Goal: Task Accomplishment & Management: Use online tool/utility

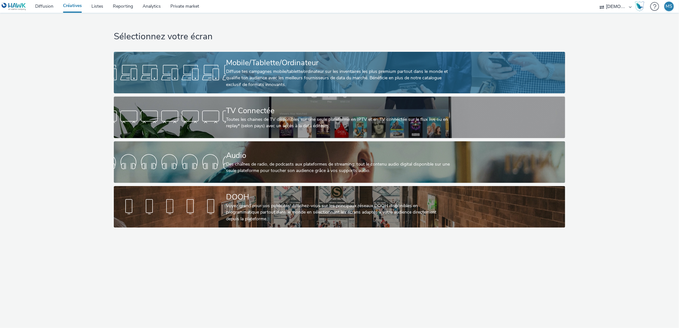
click at [271, 73] on div "Diffuse tes campagnes mobile/tablette/ordinateur sur les inventaires les plus p…" at bounding box center [338, 77] width 224 height 19
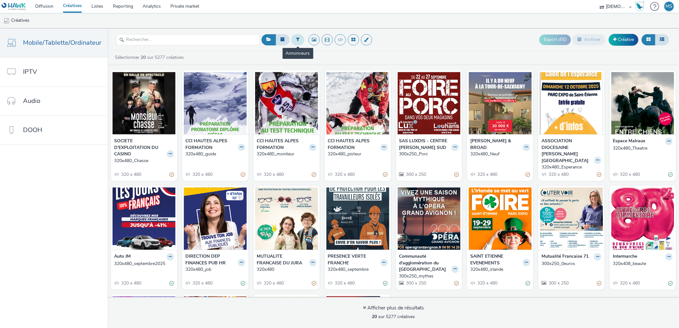
click at [295, 42] on button at bounding box center [297, 39] width 13 height 11
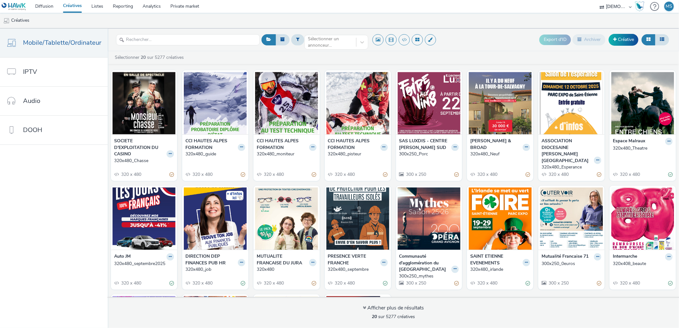
click at [332, 29] on header "Sélectionner un annonceur... Export d'ID Archiver Créative" at bounding box center [393, 39] width 571 height 23
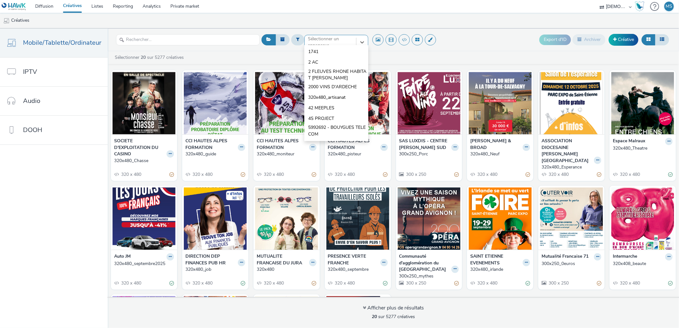
click at [337, 41] on div at bounding box center [330, 42] width 45 height 8
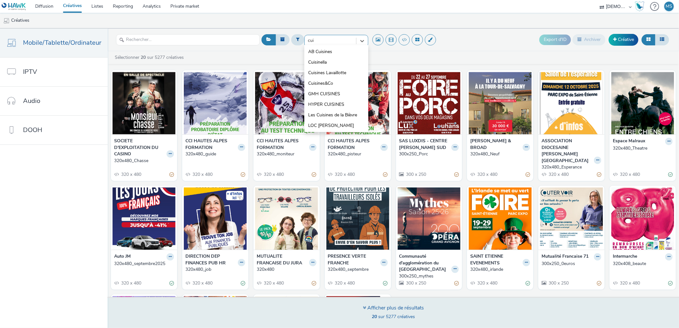
type input "cui"
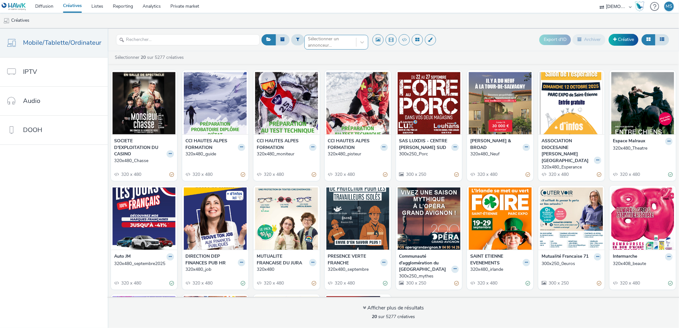
click at [335, 37] on div "Sélectionner un annonceur..." at bounding box center [330, 42] width 45 height 13
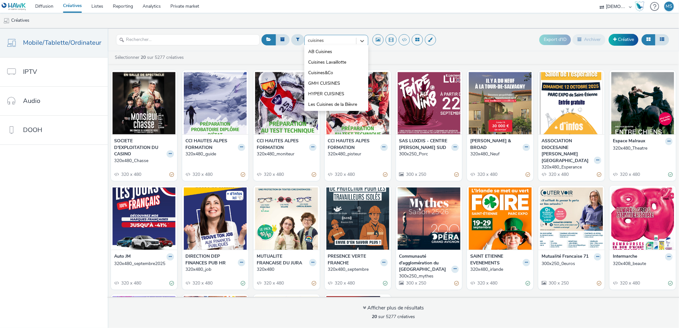
type input "cuisines"
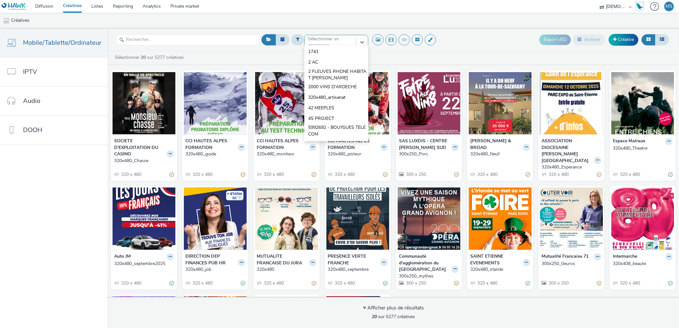
click at [323, 45] on div "option 1741 focused, 1 of 10. 10 results available. Use Up and Down to choose o…" at bounding box center [336, 40] width 64 height 10
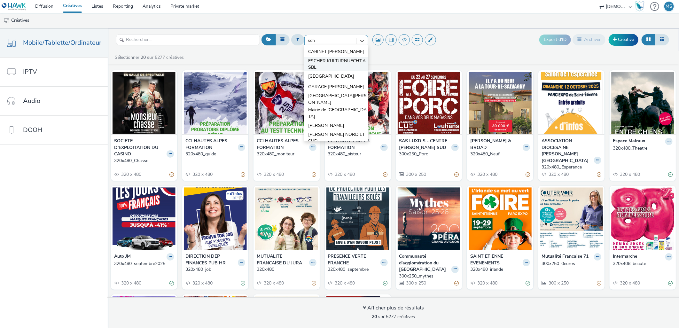
type input "schm"
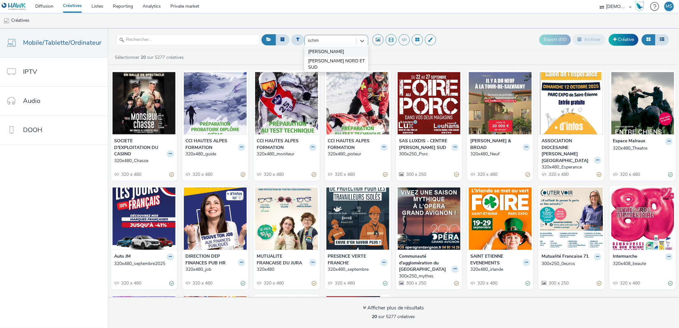
click at [318, 50] on span "[PERSON_NAME]" at bounding box center [326, 52] width 36 height 6
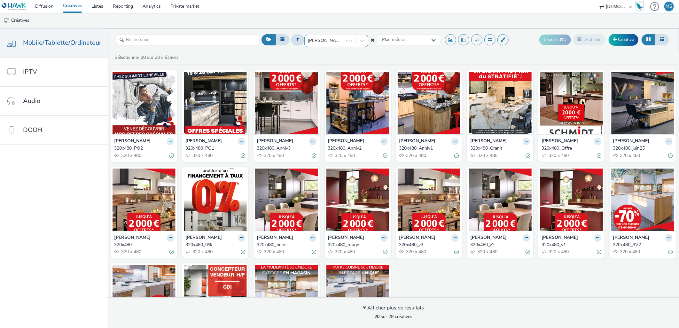
click at [170, 140] on button at bounding box center [169, 141] width 7 height 7
click at [153, 164] on link "Dupliquer" at bounding box center [150, 165] width 48 height 13
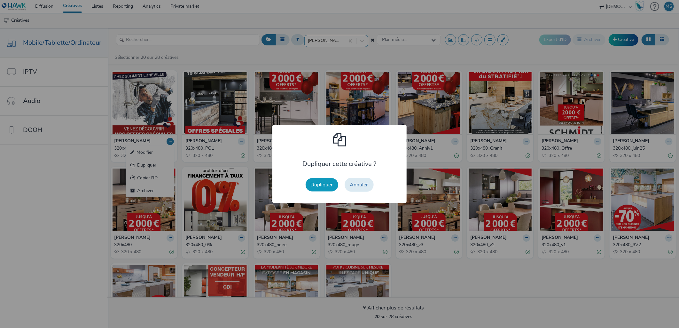
click at [324, 183] on button "Dupliquer" at bounding box center [321, 184] width 33 height 13
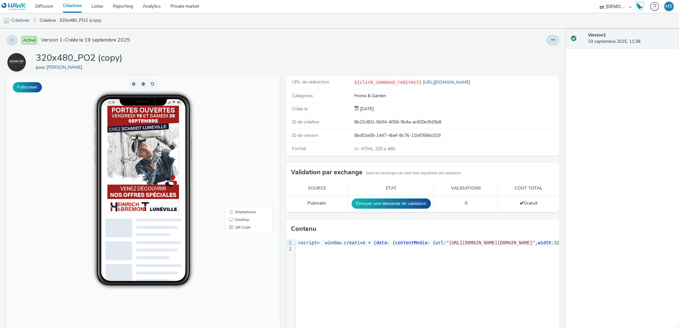
click at [171, 58] on div "320x480_PO2 (copy) pour [PERSON_NAME]" at bounding box center [282, 62] width 553 height 20
click at [551, 41] on icon at bounding box center [553, 40] width 4 height 4
click at [536, 54] on link "Modifier" at bounding box center [535, 53] width 48 height 13
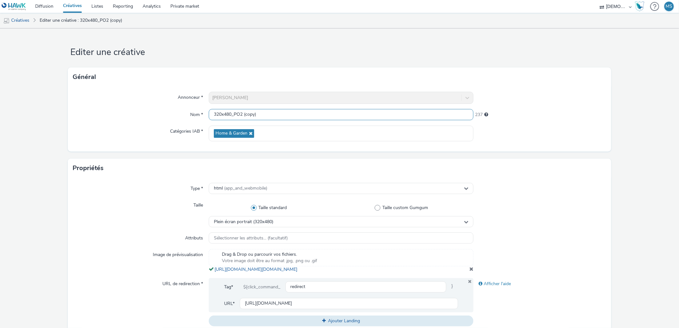
drag, startPoint x: 231, startPoint y: 118, endPoint x: 256, endPoint y: 114, distance: 25.8
click at [257, 114] on input "320x480_PO2 (copy)" at bounding box center [341, 114] width 265 height 11
click at [259, 116] on input "320x480_" at bounding box center [341, 114] width 265 height 11
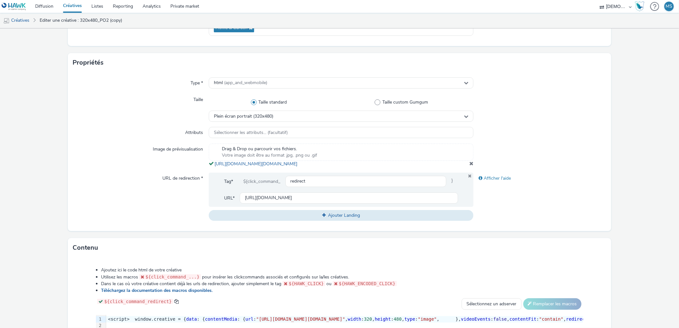
scroll to position [106, 0]
type input "320x480_2009"
click at [469, 166] on div "Image de prévisualisation Drag & Drop ou parcourir vos fichiers. Votre image do…" at bounding box center [339, 154] width 533 height 24
click at [469, 165] on span at bounding box center [471, 162] width 4 height 5
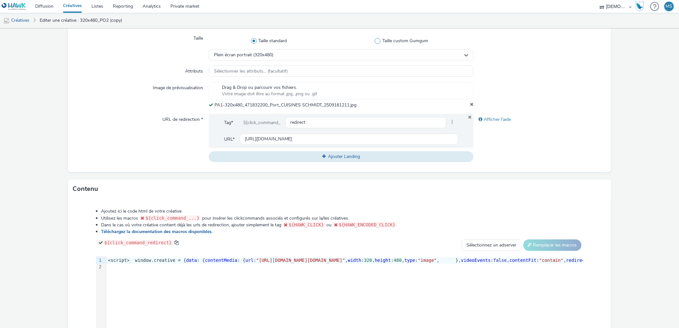
scroll to position [177, 0]
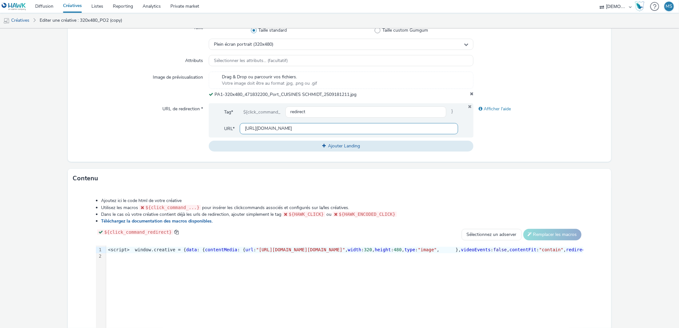
click at [296, 129] on input "[URL][DOMAIN_NAME]" at bounding box center [349, 128] width 219 height 11
paste input "[DOMAIN_NAME][URL]"
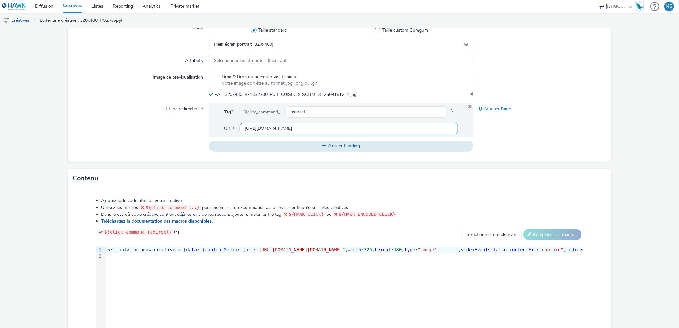
drag, startPoint x: 419, startPoint y: 130, endPoint x: 135, endPoint y: 185, distance: 288.8
click at [134, 184] on form "Editer une créative Général Annonceur * [PERSON_NAME] Nom * 320x480_2009 243 Ca…" at bounding box center [339, 117] width 679 height 533
type input "[URL][DOMAIN_NAME]"
click at [641, 159] on form "Editer une créative Général Annonceur * [PERSON_NAME] Nom * 320x480_2009 243 Ca…" at bounding box center [339, 117] width 679 height 533
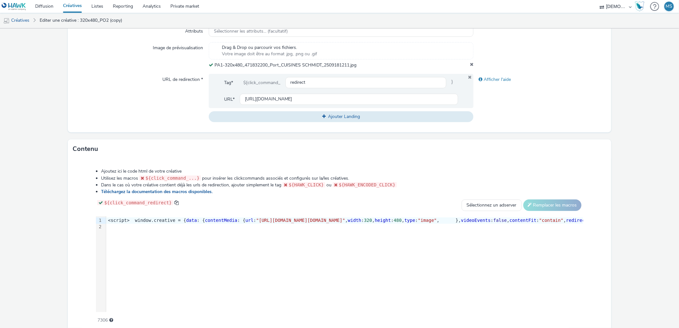
scroll to position [233, 0]
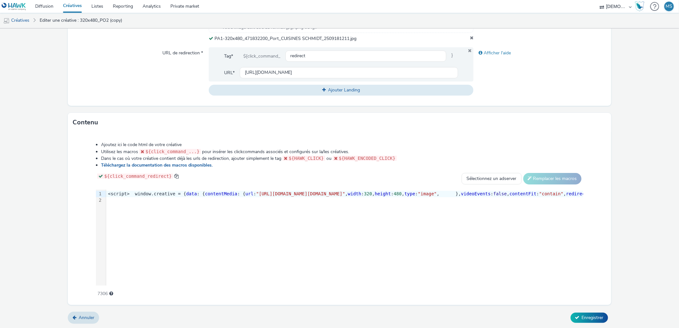
click at [569, 323] on div "Annuler Enregistrer" at bounding box center [339, 318] width 543 height 12
click at [581, 318] on span "Enregistrer" at bounding box center [592, 317] width 22 height 6
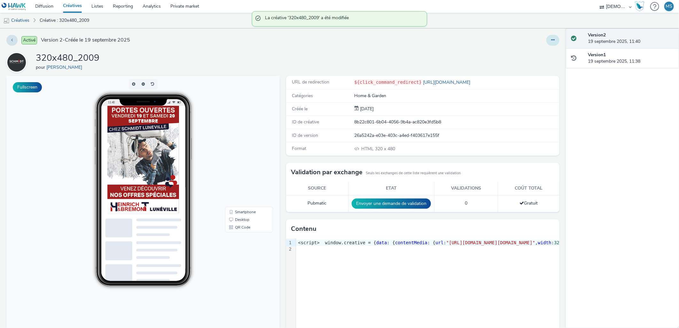
click at [551, 41] on icon at bounding box center [553, 40] width 4 height 4
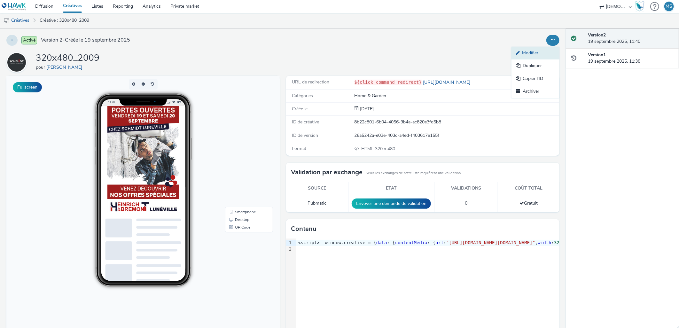
click at [530, 55] on link "Modifier" at bounding box center [535, 53] width 48 height 13
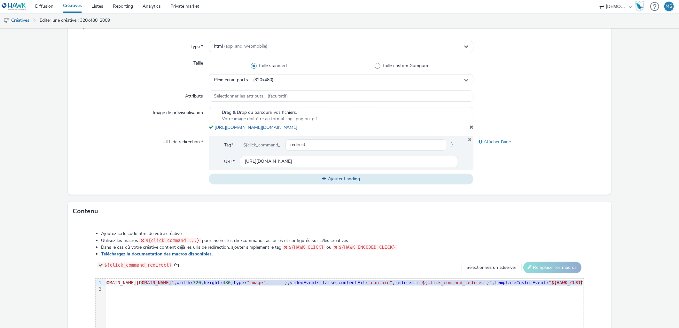
scroll to position [0, 183]
drag, startPoint x: 311, startPoint y: 286, endPoint x: 518, endPoint y: 289, distance: 206.7
click at [162, 285] on span ""[URL][DOMAIN_NAME][DOMAIN_NAME]"" at bounding box center [117, 282] width 89 height 5
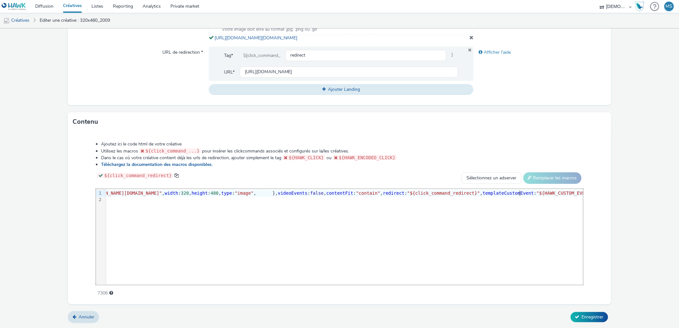
scroll to position [237, 0]
click at [586, 321] on button "Enregistrer" at bounding box center [588, 317] width 37 height 10
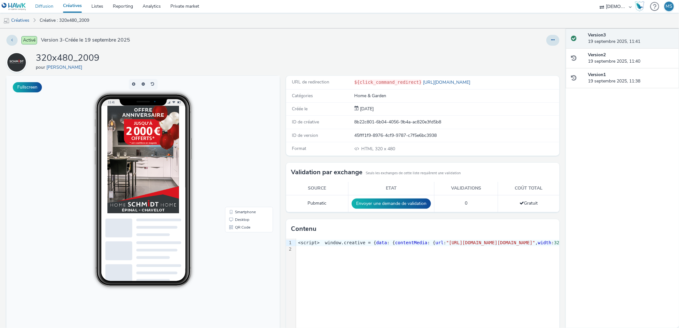
click at [41, 6] on link "Diffusion" at bounding box center [44, 6] width 28 height 13
